Goal: Book appointment/travel/reservation

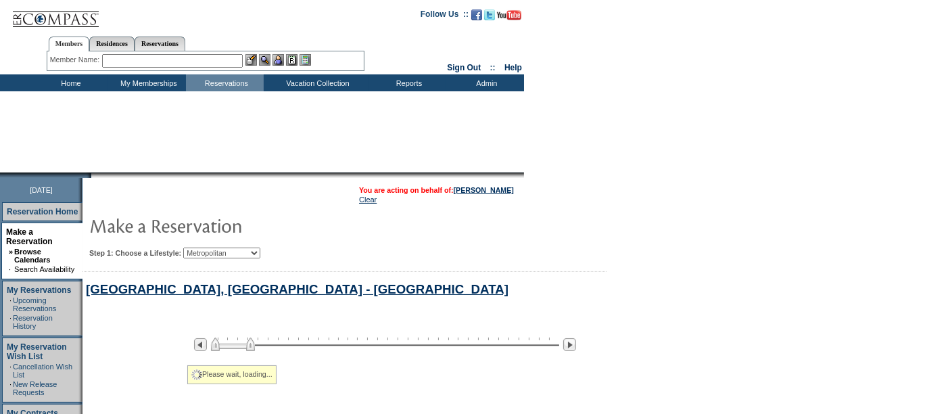
select select "Metropolitan"
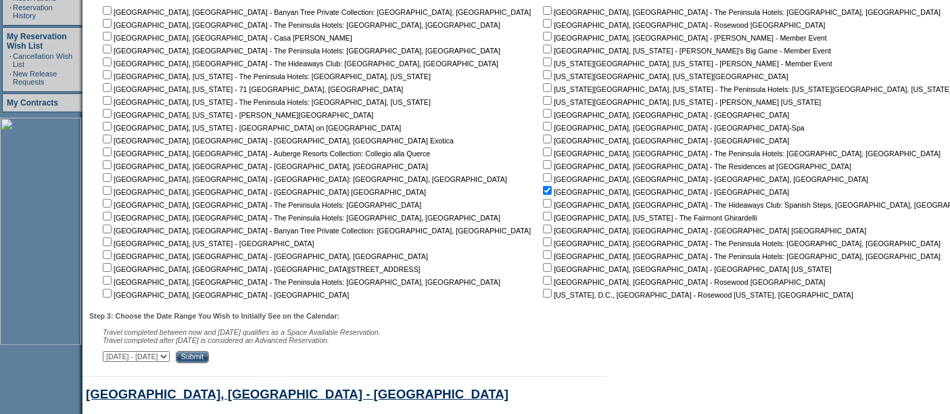
scroll to position [504, 0]
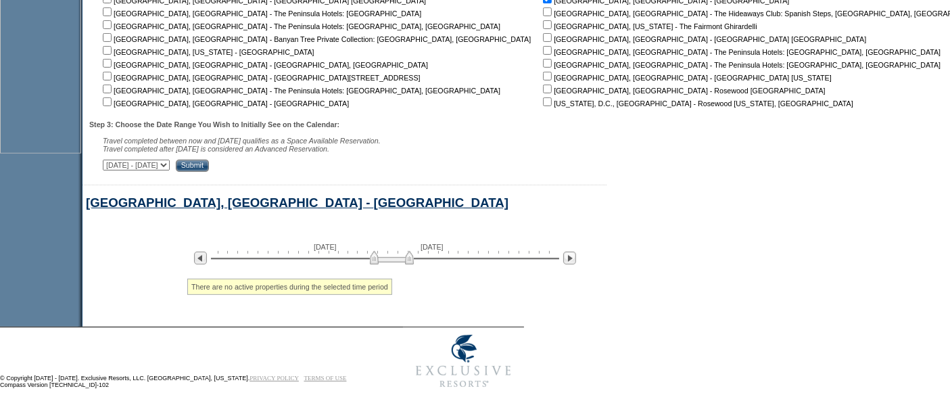
drag, startPoint x: 374, startPoint y: 258, endPoint x: 383, endPoint y: 258, distance: 8.8
click at [383, 258] on img at bounding box center [392, 258] width 44 height 14
click at [377, 258] on img at bounding box center [392, 258] width 44 height 14
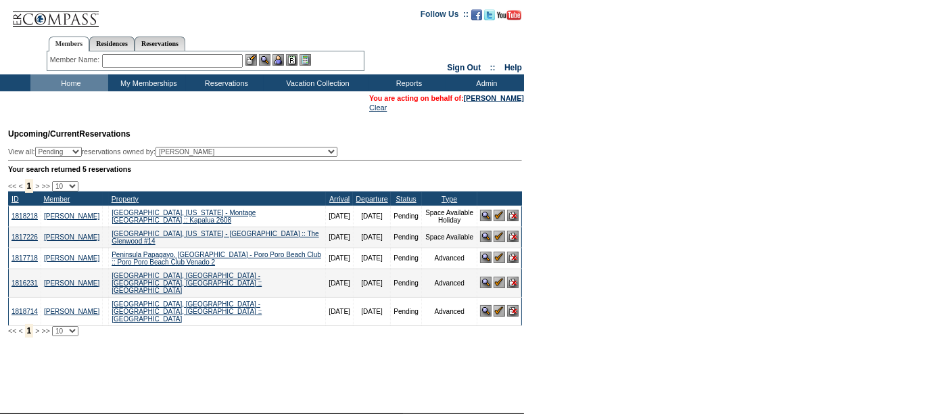
click at [512, 308] on img at bounding box center [512, 310] width 11 height 11
